Goal: Find specific page/section: Find specific page/section

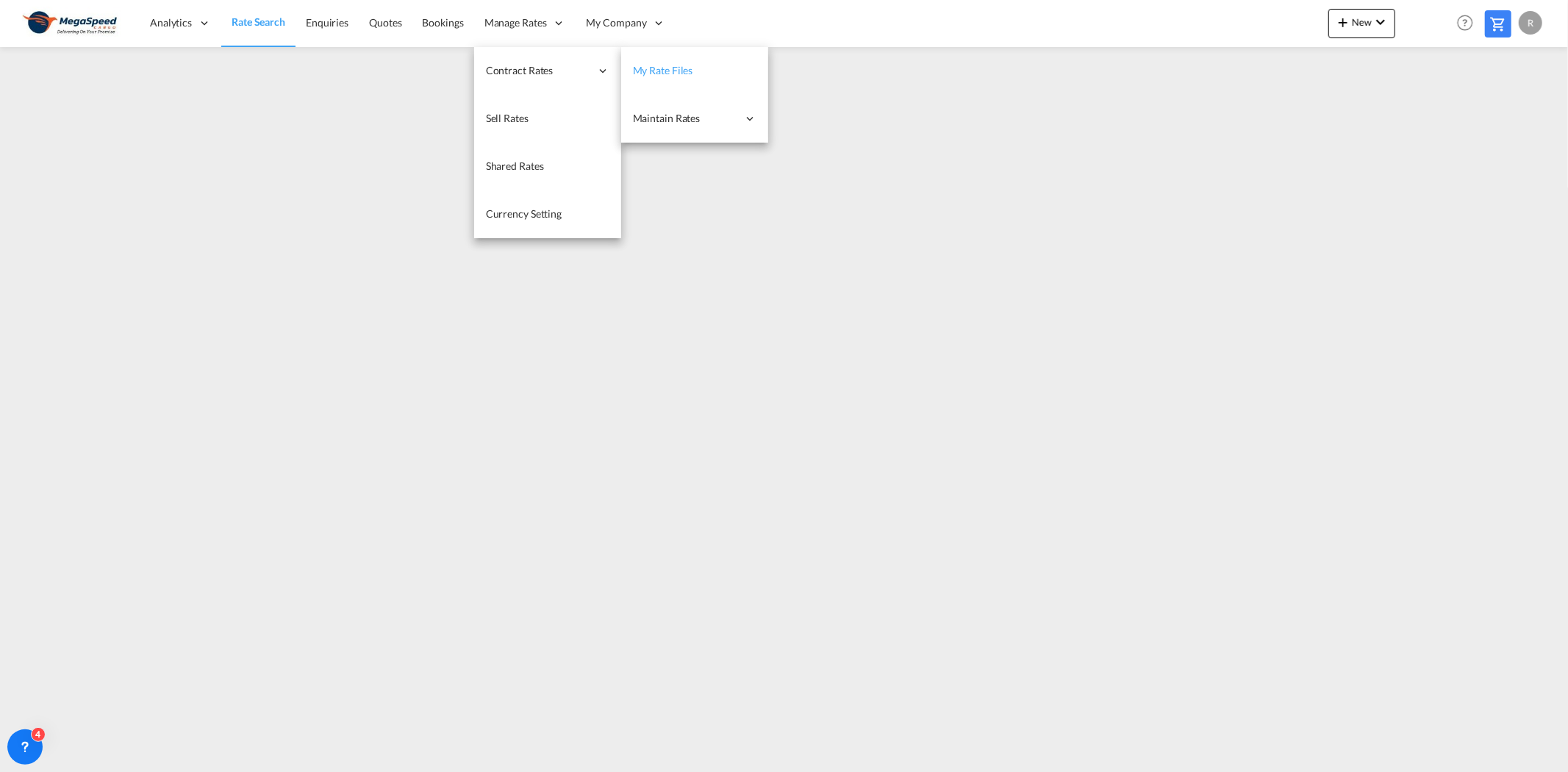
click at [640, 78] on link "My Rate Files" at bounding box center [695, 71] width 147 height 47
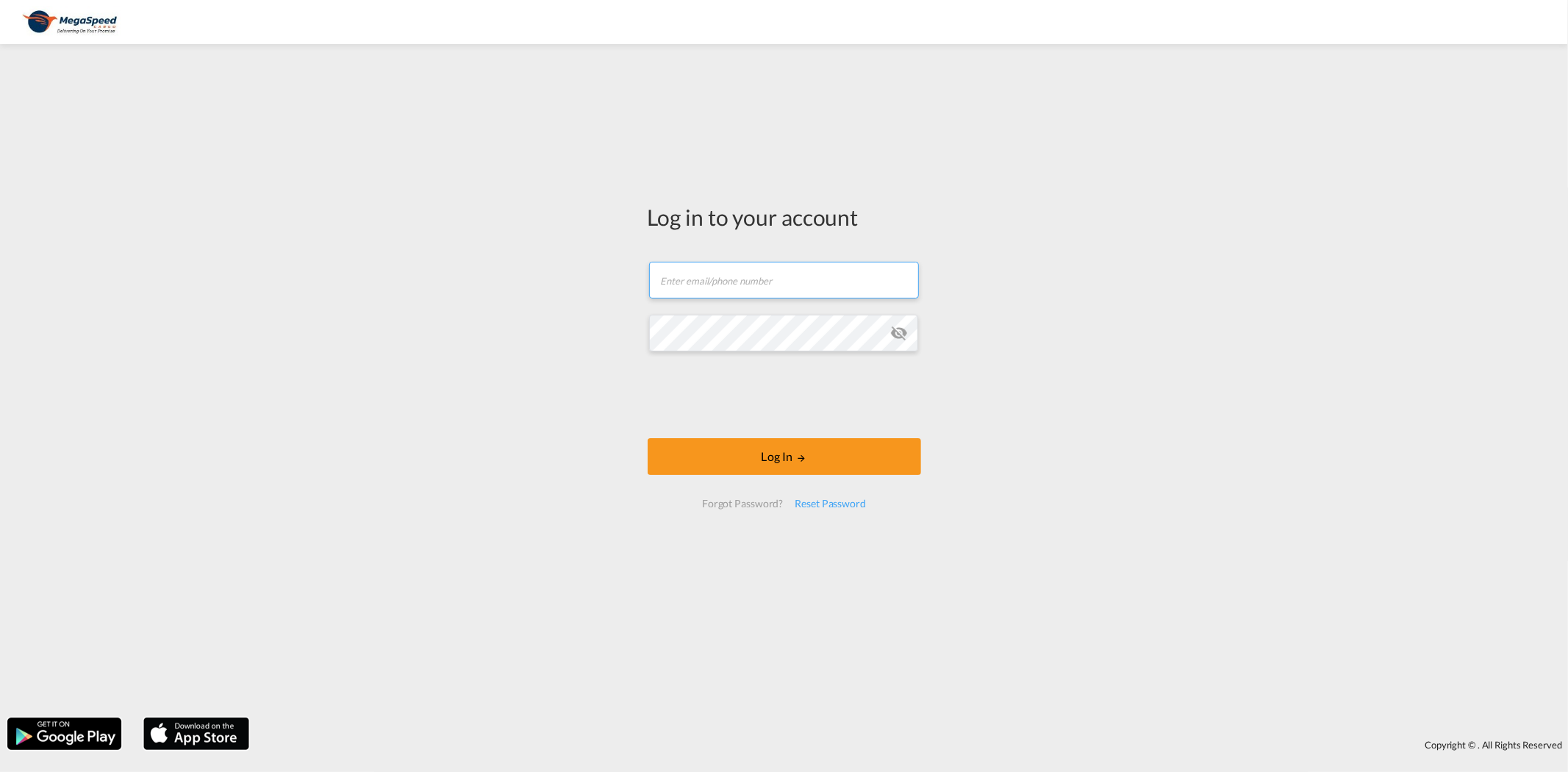
click at [681, 290] on input "text" at bounding box center [784, 280] width 270 height 37
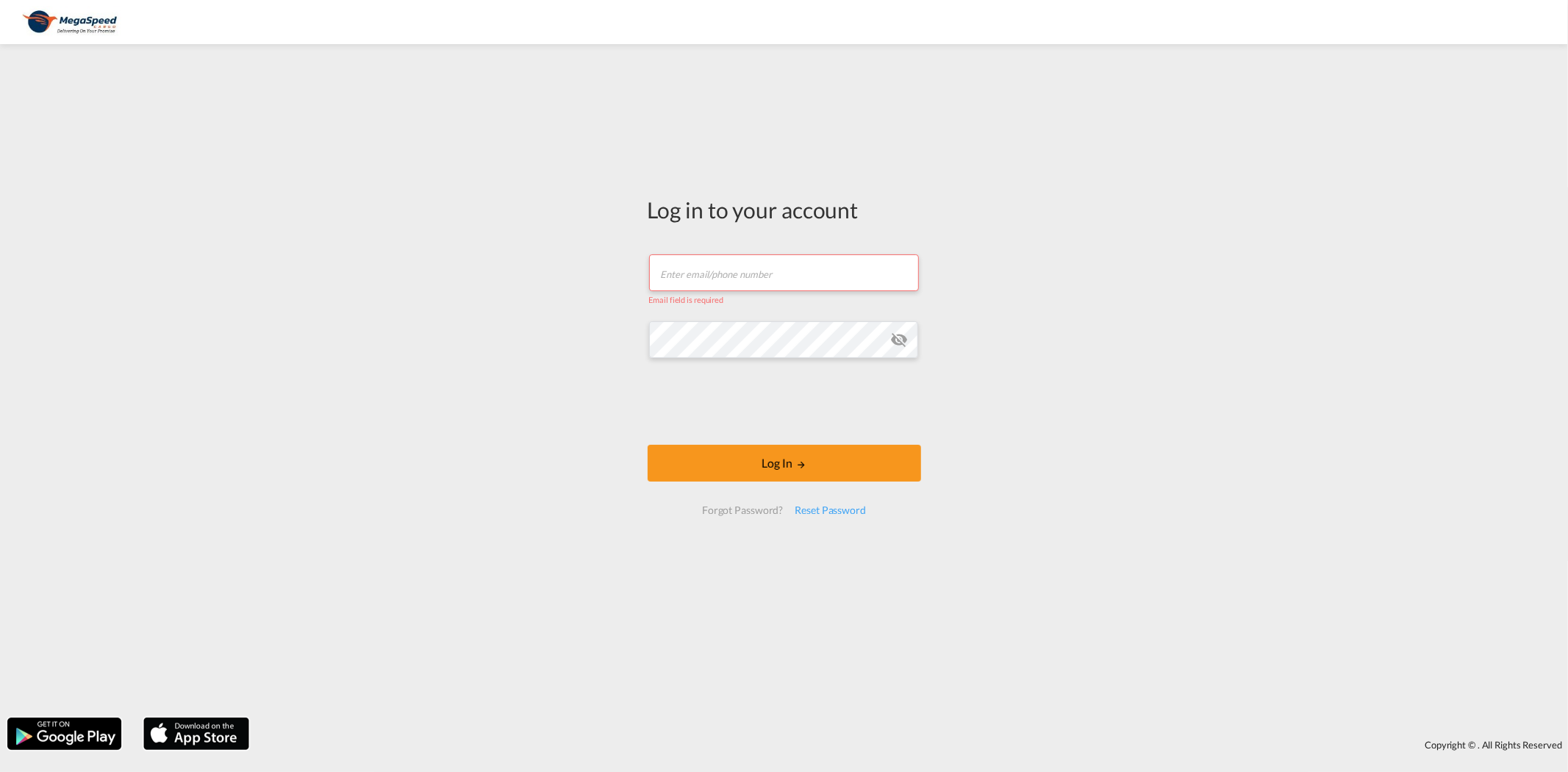
type input "[PERSON_NAME][EMAIL_ADDRESS][DOMAIN_NAME]"
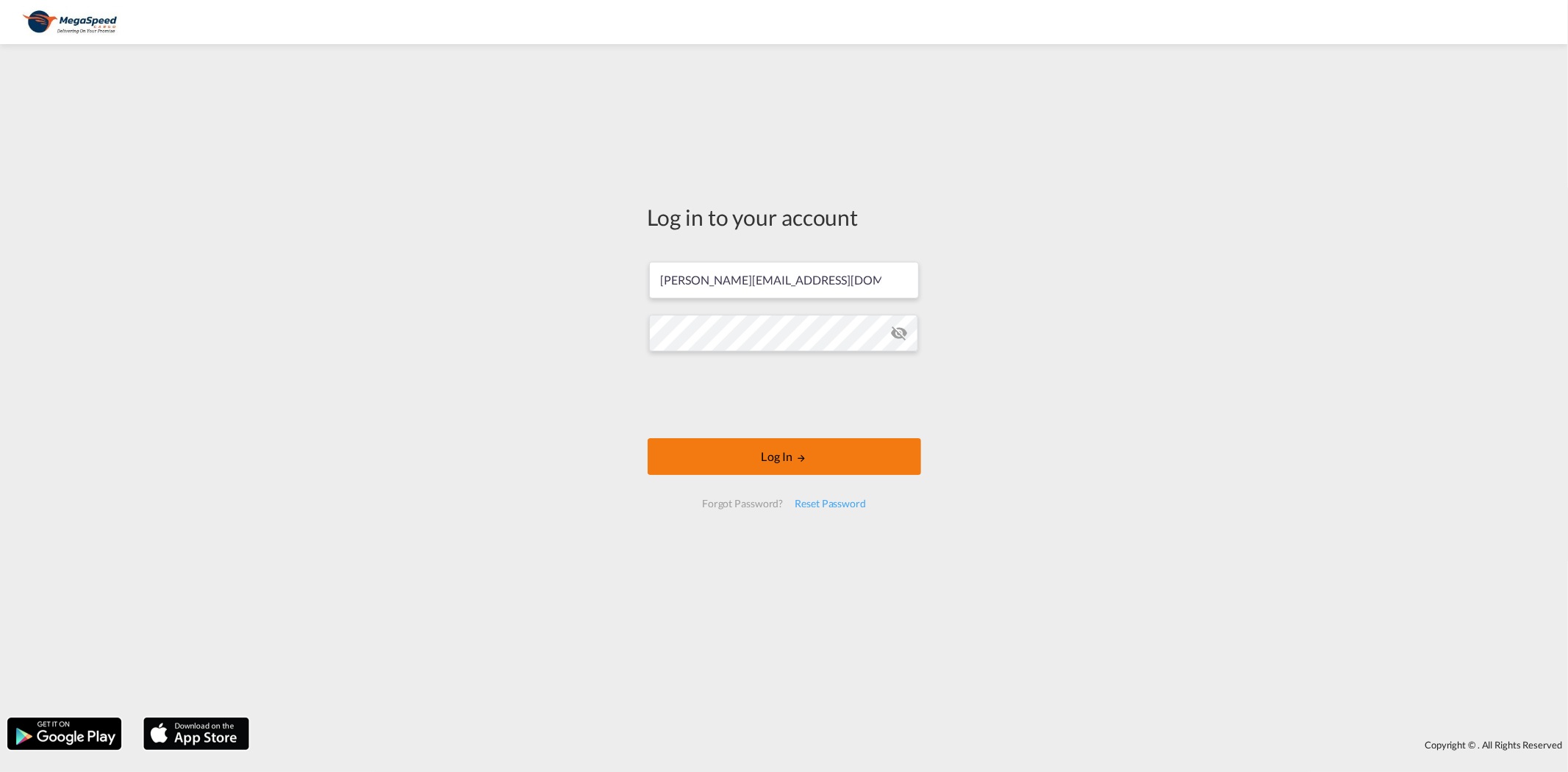
click at [759, 457] on button "Log In" at bounding box center [785, 457] width 274 height 37
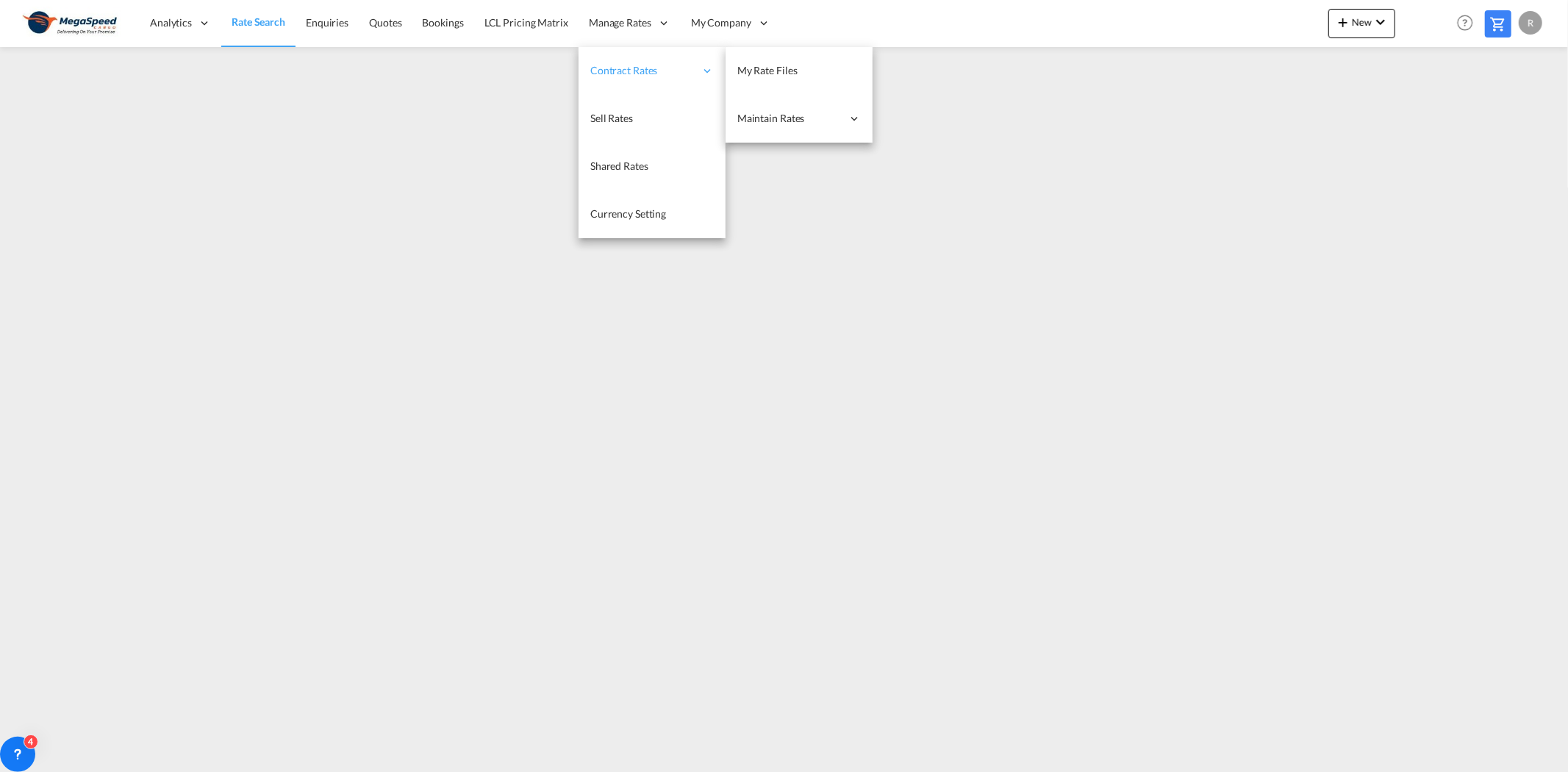
drag, startPoint x: 607, startPoint y: 57, endPoint x: 702, endPoint y: 69, distance: 95.8
click at [702, 69] on div "Contract Rates" at bounding box center [652, 71] width 147 height 47
click at [758, 68] on span "My Rate Files" at bounding box center [767, 70] width 61 height 12
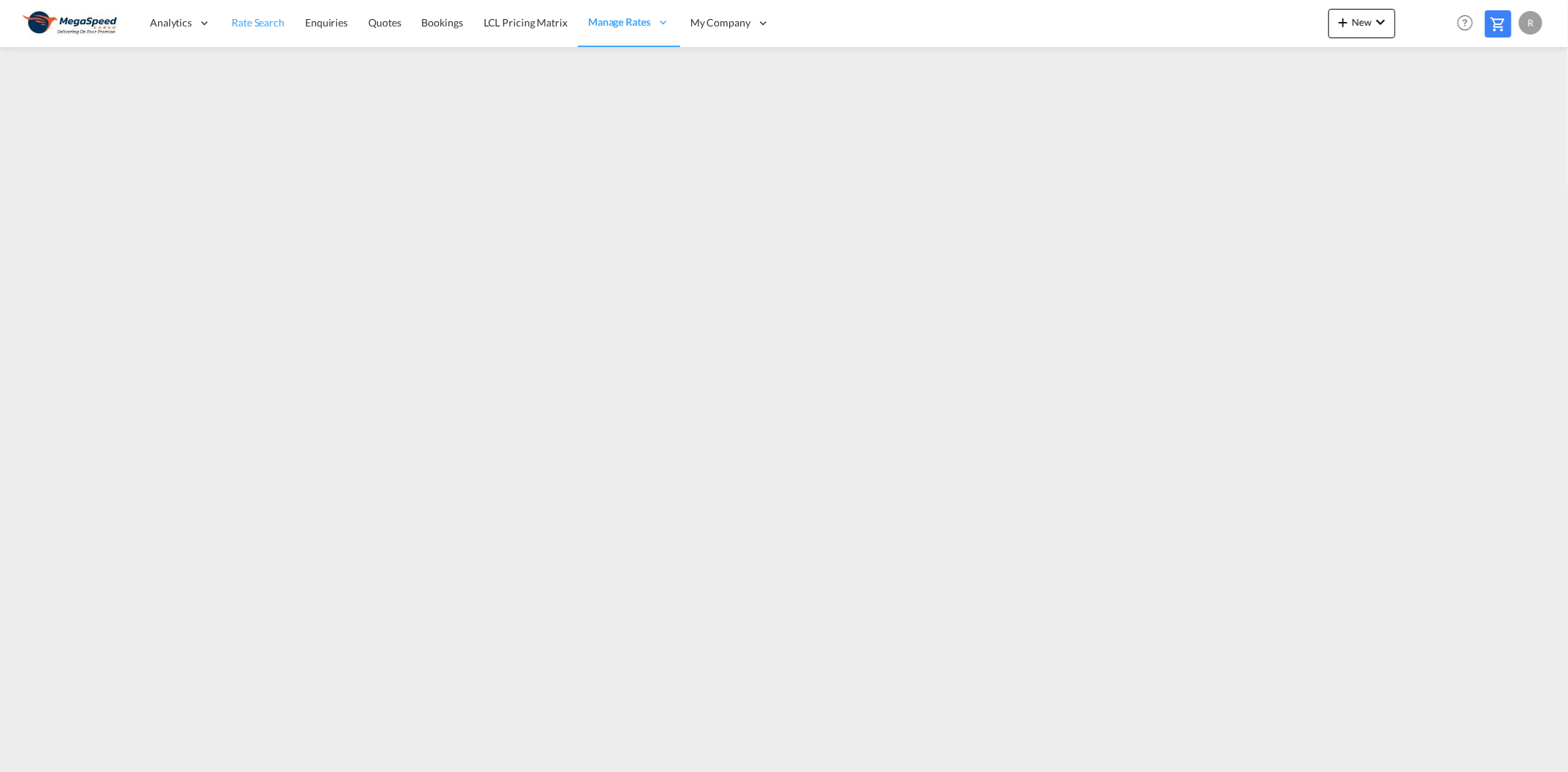
click at [283, 27] on span "Rate Search" at bounding box center [258, 22] width 53 height 12
